Goal: Information Seeking & Learning: Learn about a topic

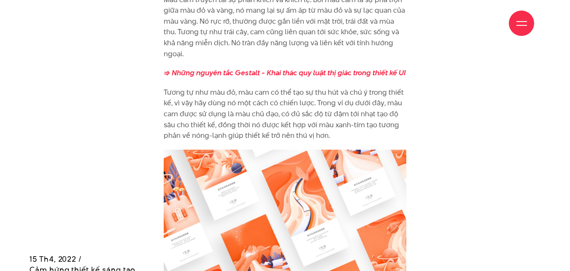
scroll to position [1477, 0]
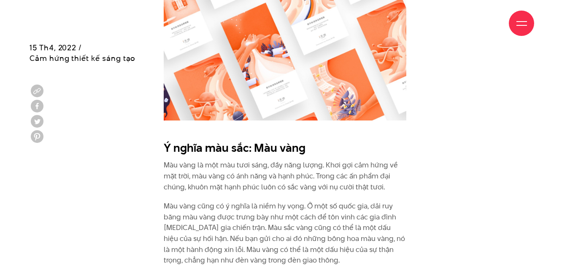
click at [235, 160] on p "Màu vàng là một màu tươi sáng, đầy năng lượng. Khơi gợi cảm hứng về mặt trời, m…" at bounding box center [285, 176] width 243 height 32
drag, startPoint x: 223, startPoint y: 154, endPoint x: 311, endPoint y: 153, distance: 88.2
click at [306, 160] on p "Màu vàng là một màu tươi sáng, đầy năng lượng. Khơi gợi cảm hứng về mặt trời, m…" at bounding box center [285, 176] width 243 height 32
click at [319, 160] on p "Màu vàng là một màu tươi sáng, đầy năng lượng. Khơi gợi cảm hứng về mặt trời, m…" at bounding box center [285, 176] width 243 height 32
drag, startPoint x: 320, startPoint y: 154, endPoint x: 223, endPoint y: 150, distance: 97.2
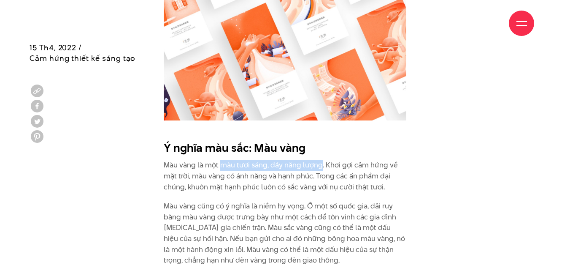
click at [223, 160] on p "Màu vàng là một màu tươi sáng, đầy năng lượng. Khơi gợi cảm hứng về mặt trời, m…" at bounding box center [285, 176] width 243 height 32
copy p "màu tươi sáng, đầy năng lượng"
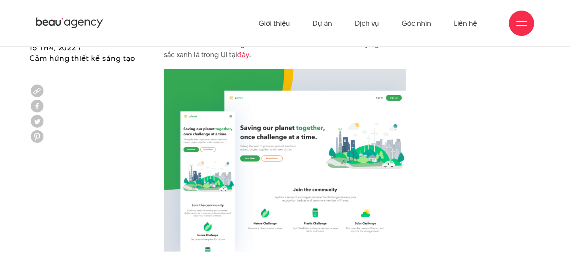
scroll to position [1899, 0]
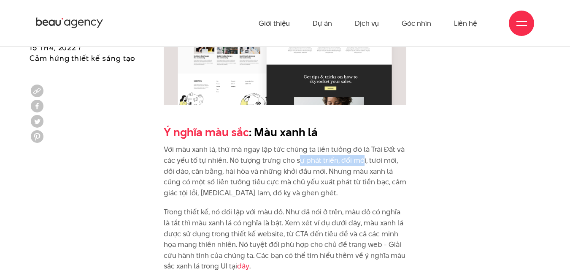
drag, startPoint x: 297, startPoint y: 148, endPoint x: 362, endPoint y: 149, distance: 65.4
click at [362, 149] on p "Với màu xanh lá, thứ mà ngay lập tức chúng ta liên tưởng đó là Trái Đất và các …" at bounding box center [285, 171] width 243 height 54
drag, startPoint x: 363, startPoint y: 147, endPoint x: 399, endPoint y: 154, distance: 36.1
click at [399, 154] on p "Với màu xanh lá, thứ mà ngay lập tức chúng ta liên tưởng đó là Trái Đất và các …" at bounding box center [285, 171] width 243 height 54
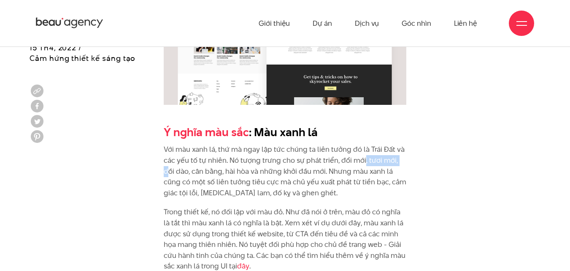
click at [373, 150] on p "Với màu xanh lá, thứ mà ngay lập tức chúng ta liên tưởng đó là Trái Đất và các …" at bounding box center [285, 171] width 243 height 54
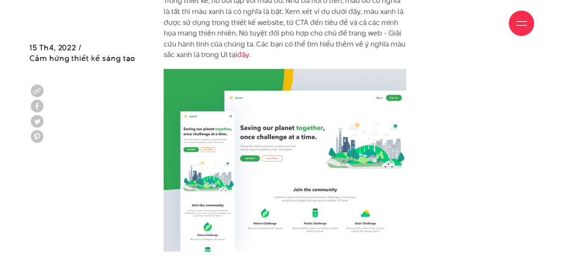
scroll to position [2321, 0]
